Goal: Task Accomplishment & Management: Use online tool/utility

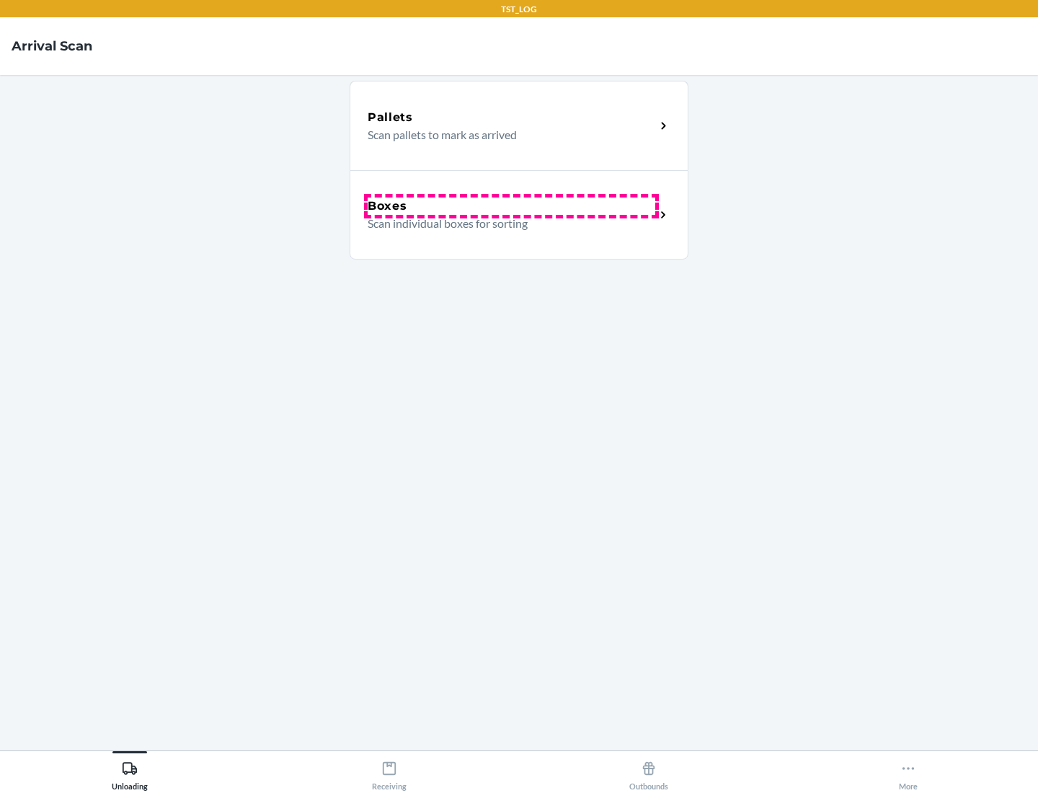
click at [511, 206] on div "Boxes" at bounding box center [512, 206] width 288 height 17
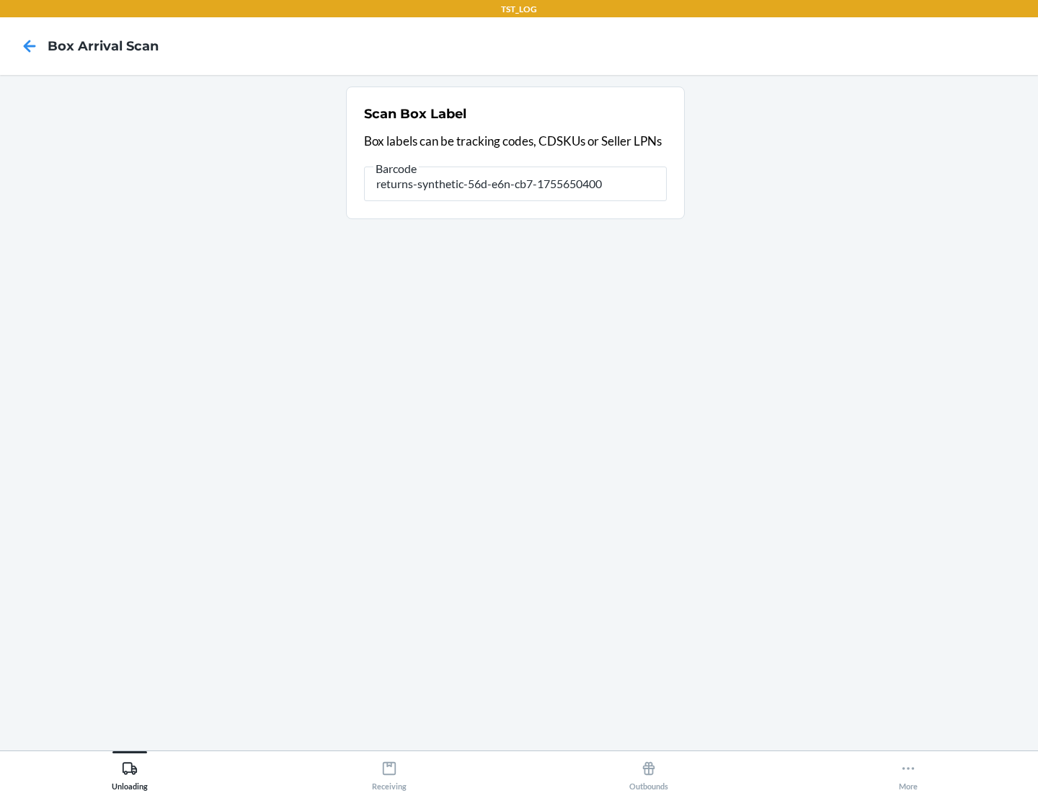
type input "returns-synthetic-56d-e6n-cb7-1755650400"
